Goal: Information Seeking & Learning: Learn about a topic

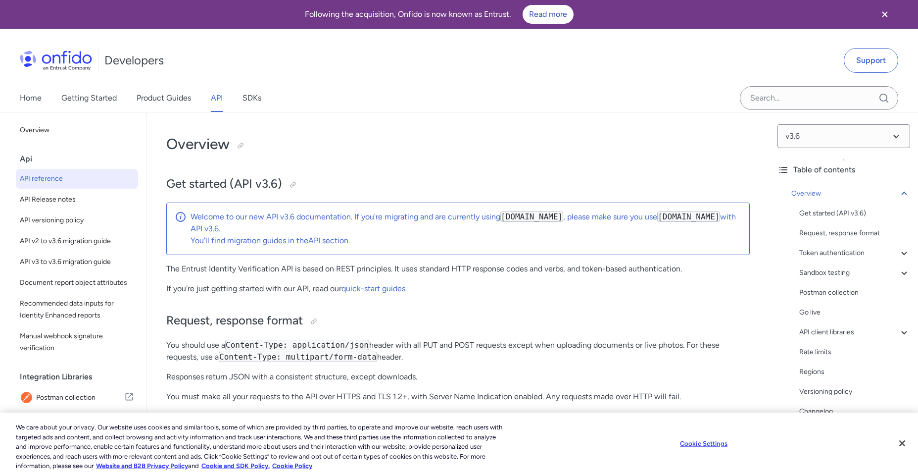
drag, startPoint x: 272, startPoint y: 229, endPoint x: 192, endPoint y: 230, distance: 80.2
click at [658, 222] on code "[DOMAIN_NAME]" at bounding box center [689, 216] width 63 height 10
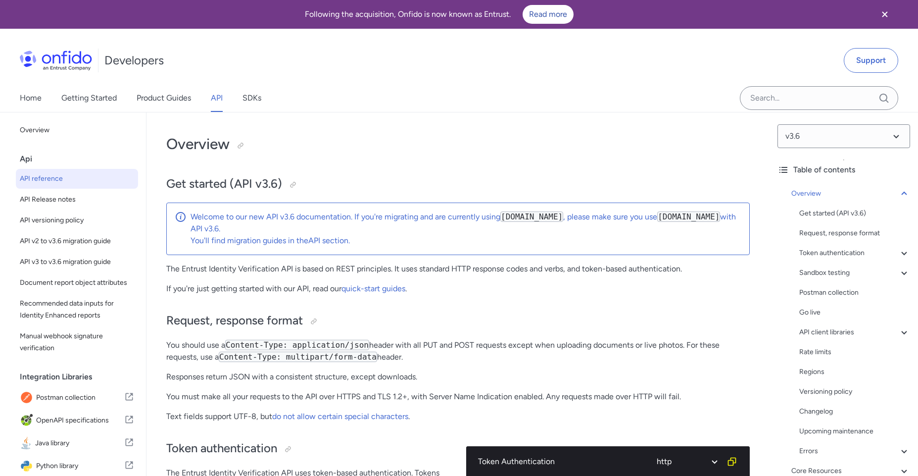
drag, startPoint x: 566, startPoint y: 218, endPoint x: 506, endPoint y: 213, distance: 60.2
click at [506, 213] on p "Welcome to our new API v3.6 documentation. If you're migrating and are currentl…" at bounding box center [466, 223] width 551 height 24
click at [507, 214] on code "[DOMAIN_NAME]" at bounding box center [532, 216] width 63 height 10
drag, startPoint x: 501, startPoint y: 215, endPoint x: 570, endPoint y: 216, distance: 69.8
click at [570, 216] on p "Welcome to our new API v3.6 documentation. If you're migrating and are currentl…" at bounding box center [466, 223] width 551 height 24
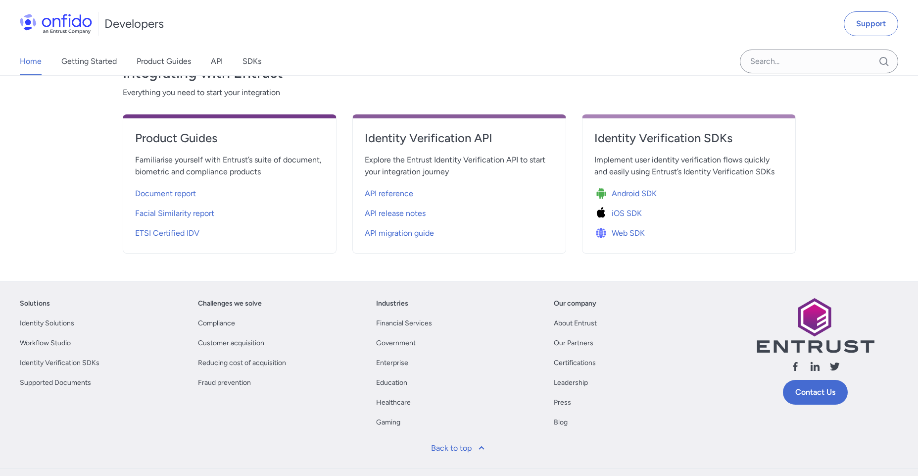
scroll to position [451, 0]
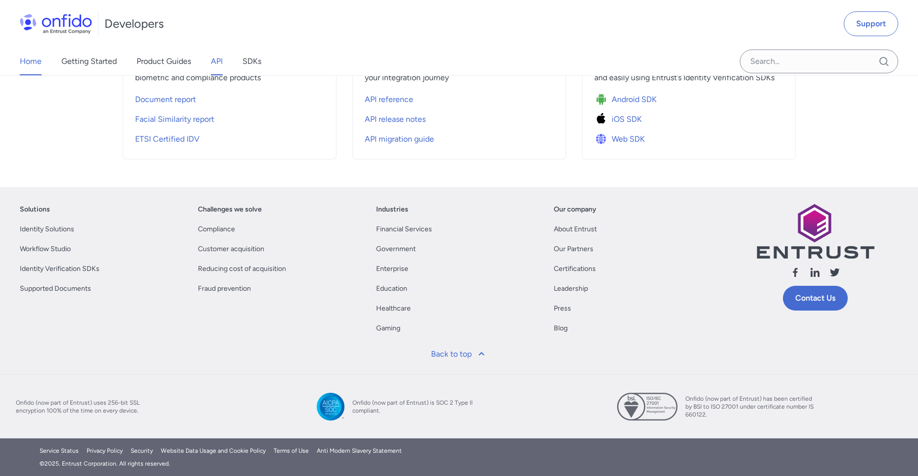
click at [221, 65] on link "API" at bounding box center [217, 62] width 12 height 28
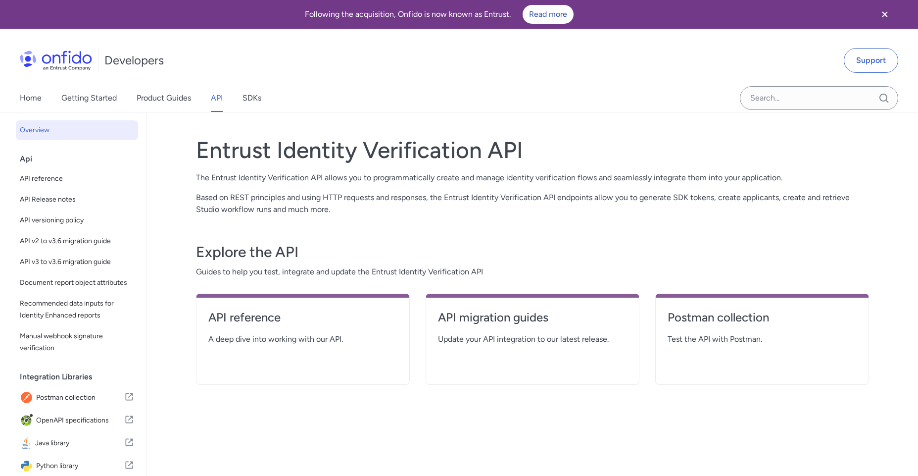
click at [280, 336] on span "A deep dive into working with our API." at bounding box center [302, 339] width 189 height 12
click at [257, 304] on div "API reference A deep dive into working with our API." at bounding box center [303, 339] width 214 height 91
click at [248, 314] on h4 "API reference" at bounding box center [302, 317] width 189 height 16
select select "http"
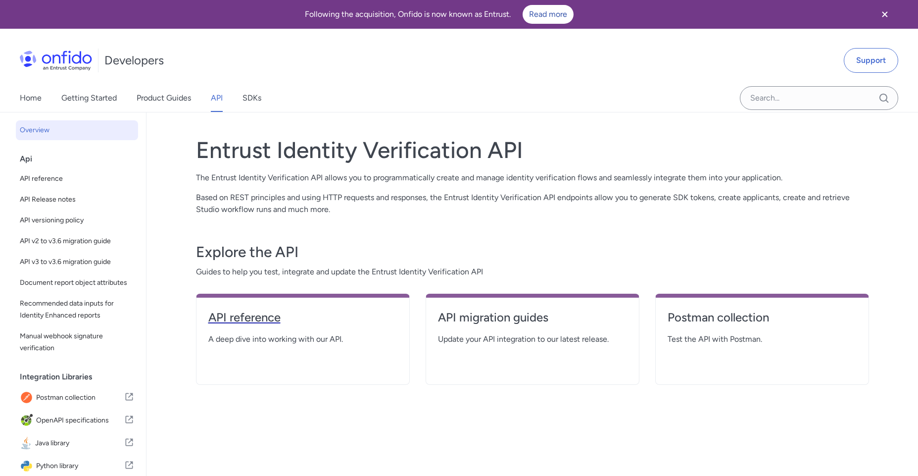
select select "http"
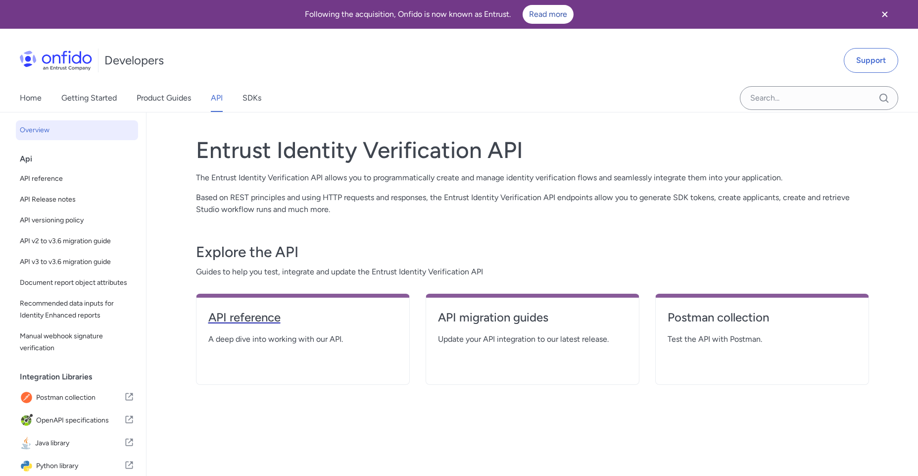
select select "http"
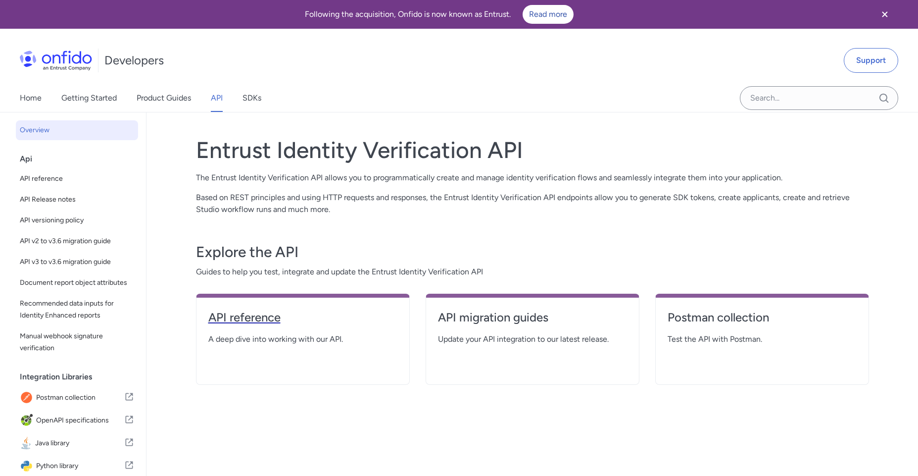
select select "http"
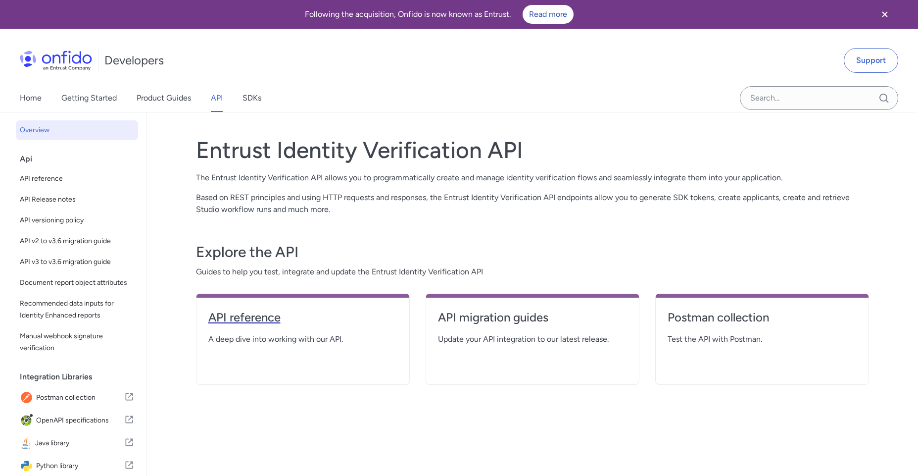
select select "http"
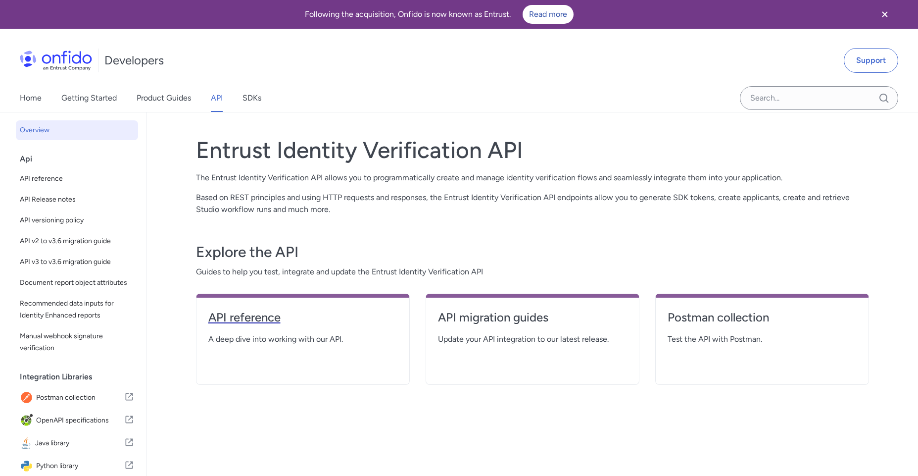
select select "http"
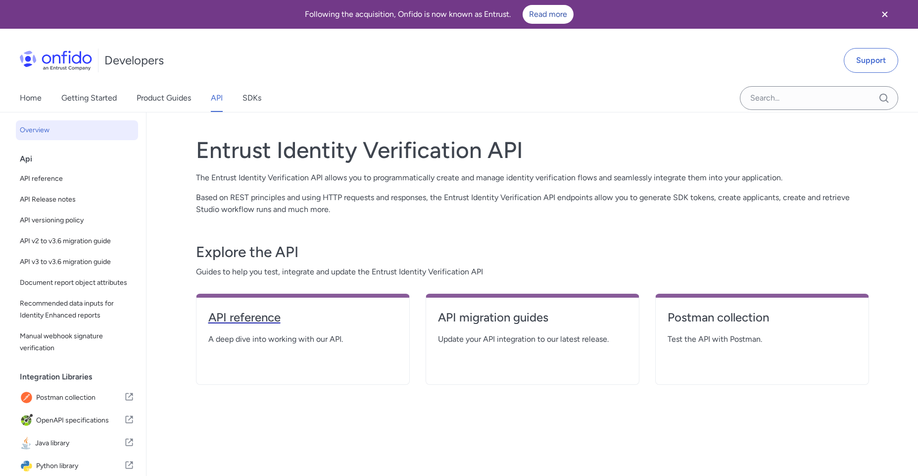
select select "http"
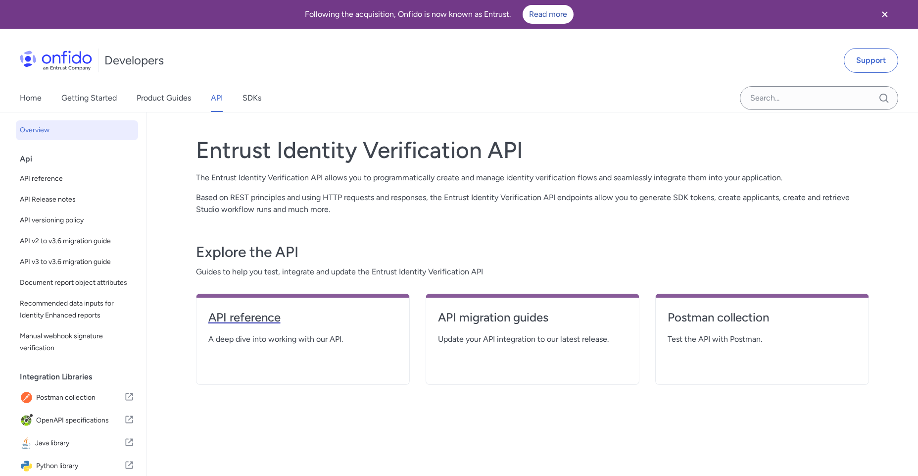
select select "http"
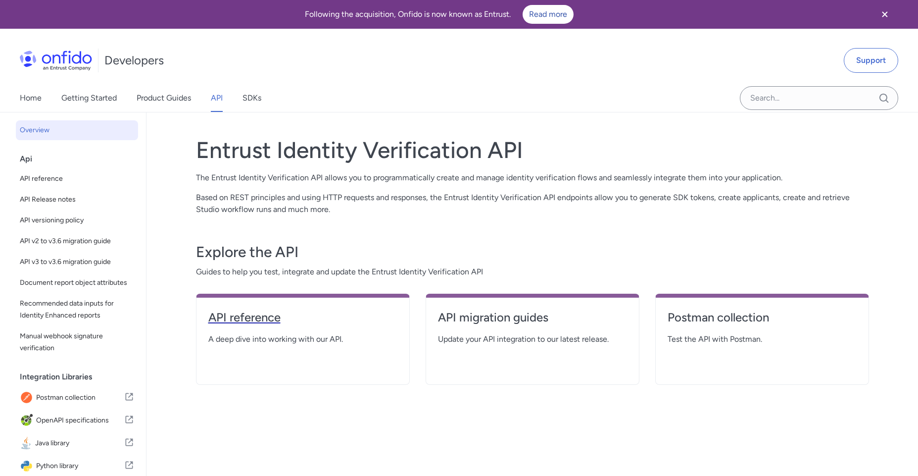
select select "http"
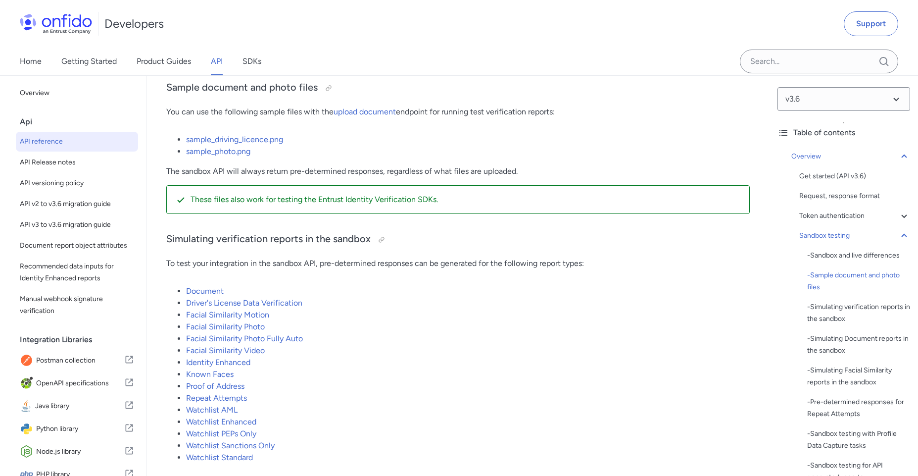
scroll to position [1901, 0]
